Goal: Task Accomplishment & Management: Manage account settings

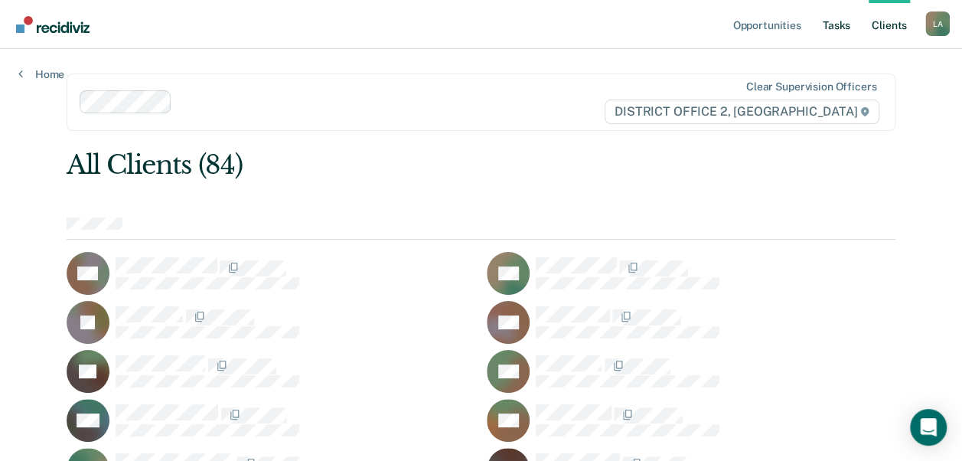
click at [831, 29] on link "Tasks" at bounding box center [837, 24] width 34 height 49
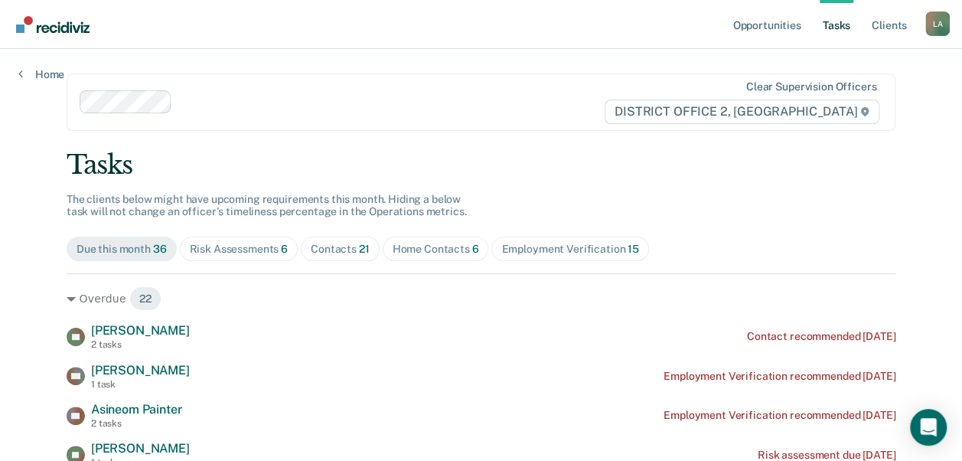
click at [446, 251] on div "Home Contacts 6" at bounding box center [436, 249] width 87 height 13
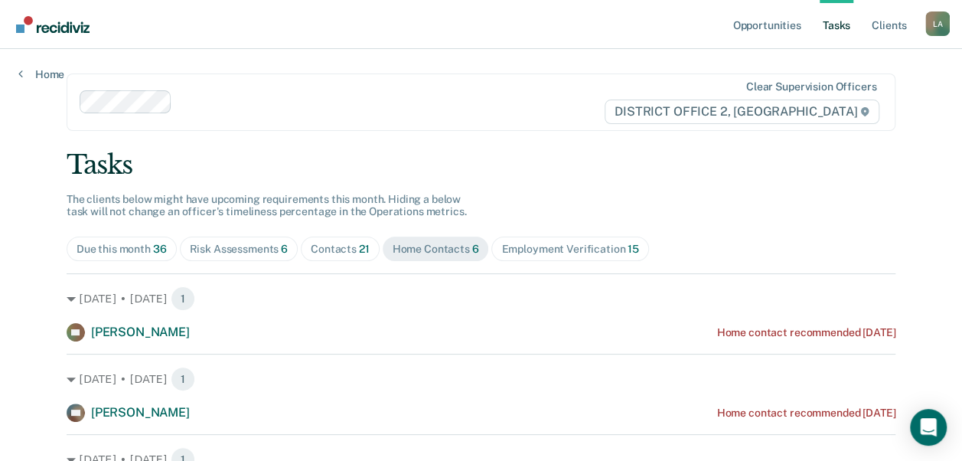
click at [58, 310] on main "Clear supervision officers DISTRICT OFFICE 2, LEWISTON Tasks The clients below …" at bounding box center [481, 408] width 866 height 719
click at [67, 283] on div "[DATE] • [DATE] 1 RC [PERSON_NAME] Home contact recommended [DATE]" at bounding box center [481, 307] width 829 height 68
click at [67, 294] on div "[DATE] • [DATE] 1" at bounding box center [481, 298] width 829 height 24
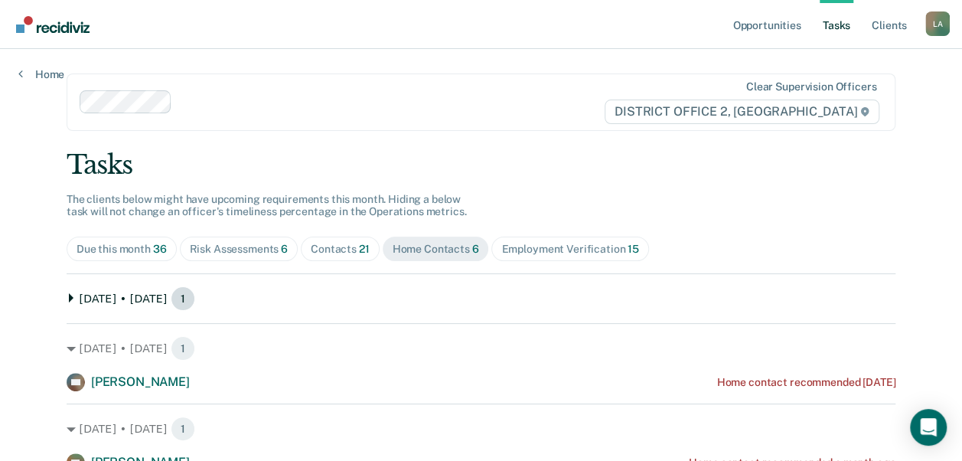
click at [67, 289] on div "[DATE] • [DATE] 1" at bounding box center [481, 298] width 829 height 24
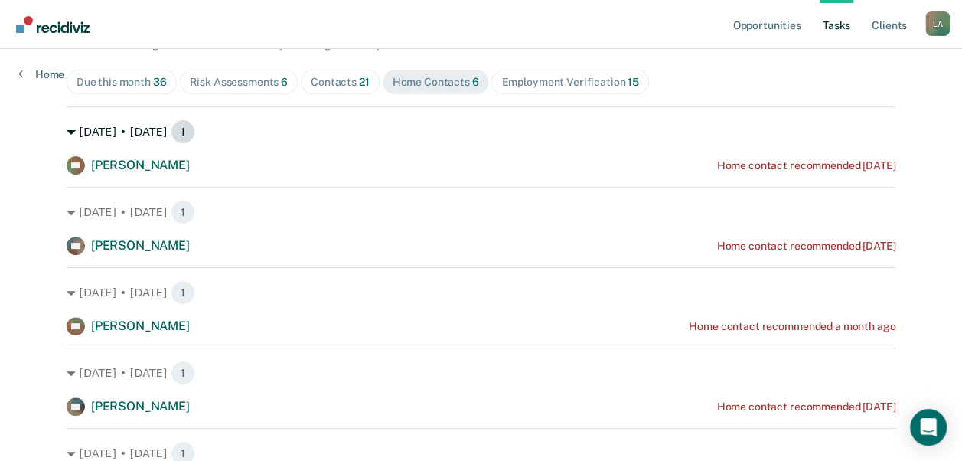
scroll to position [171, 0]
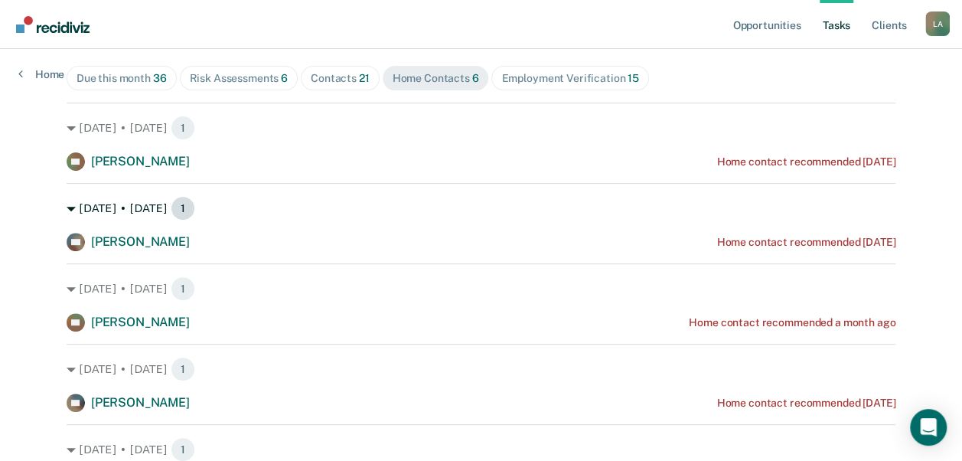
drag, startPoint x: 73, startPoint y: 207, endPoint x: 158, endPoint y: 208, distance: 84.2
click at [158, 208] on div "[DATE] • [DATE] 1" at bounding box center [481, 208] width 829 height 24
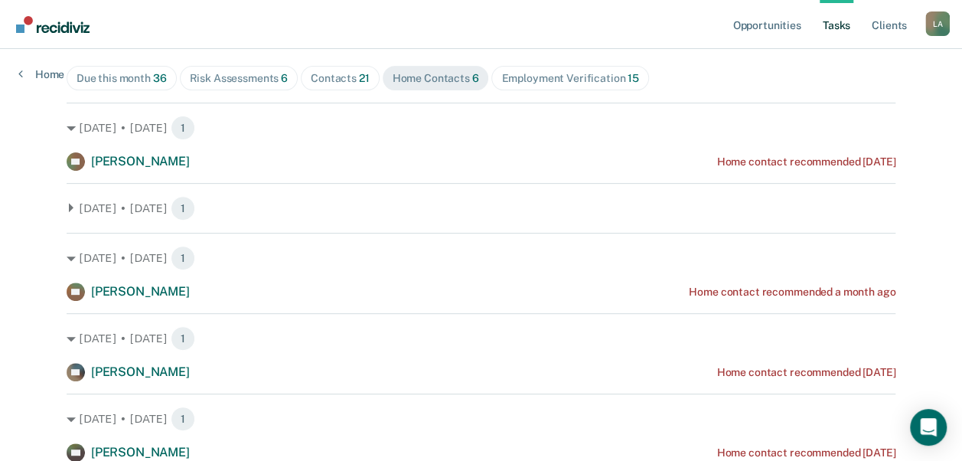
drag, startPoint x: 158, startPoint y: 208, endPoint x: 318, endPoint y: 276, distance: 174.3
click at [318, 276] on div "[DATE] • [DATE] 1 BS [PERSON_NAME] Home contact recommended a month ago" at bounding box center [481, 267] width 829 height 68
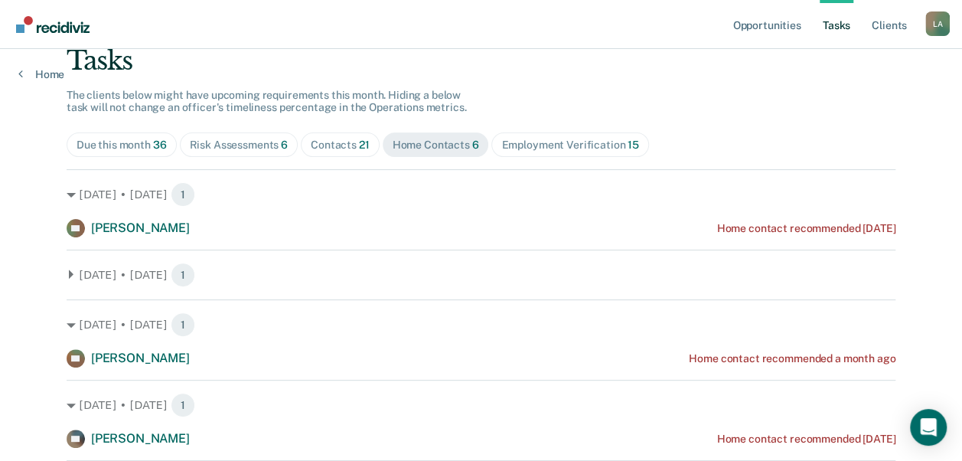
scroll to position [103, 0]
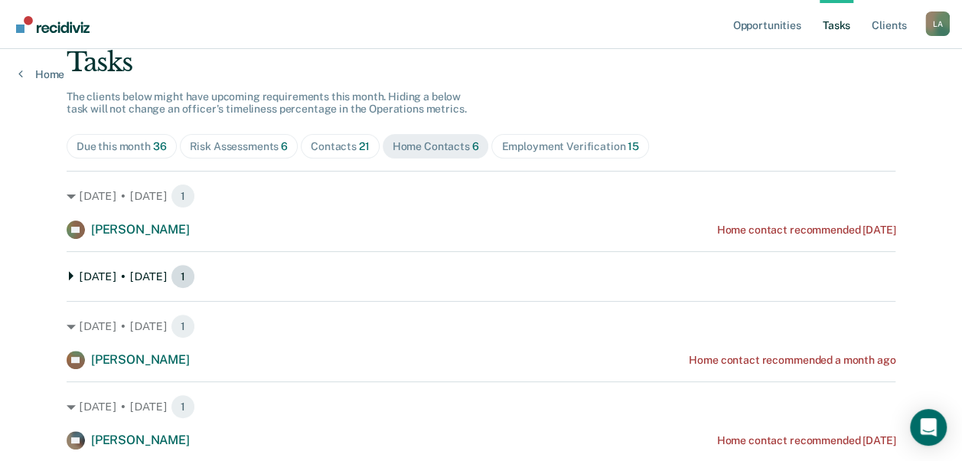
click at [67, 273] on icon at bounding box center [71, 275] width 9 height 9
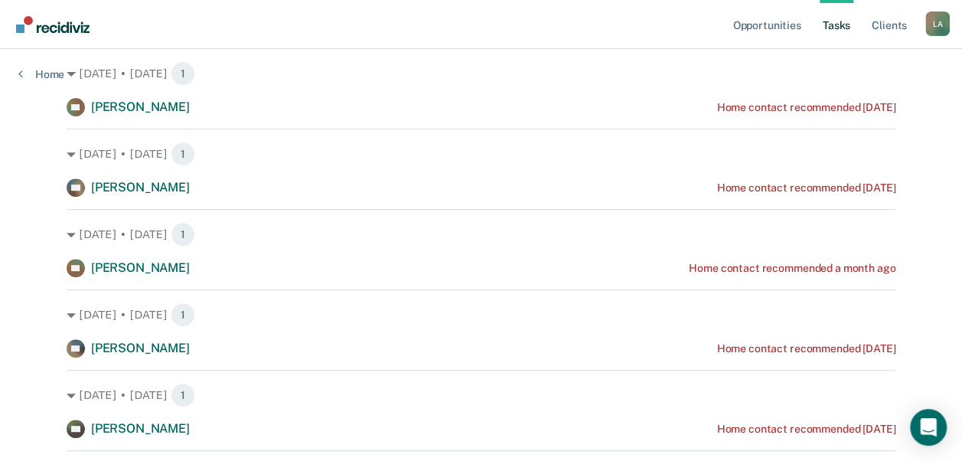
scroll to position [343, 0]
